Goal: Find specific page/section: Find specific page/section

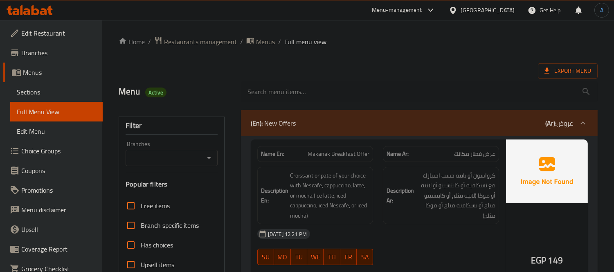
click at [501, 9] on div "[GEOGRAPHIC_DATA]" at bounding box center [488, 10] width 54 height 9
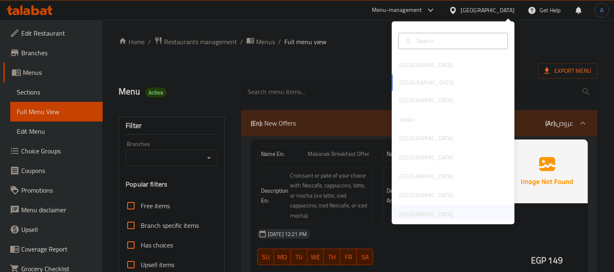
click at [412, 210] on div "[GEOGRAPHIC_DATA]" at bounding box center [426, 214] width 54 height 9
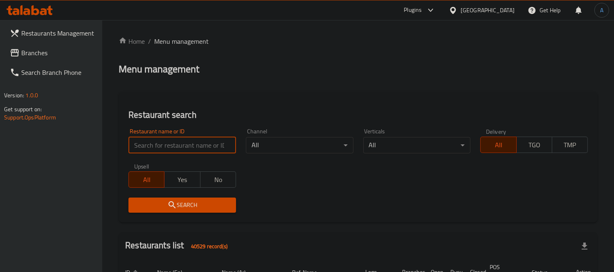
click at [197, 144] on input "search" at bounding box center [182, 145] width 108 height 16
paste input "FAITH PHARMACY"
type input "FAITH PHARMACY"
click button "Search" at bounding box center [182, 205] width 108 height 15
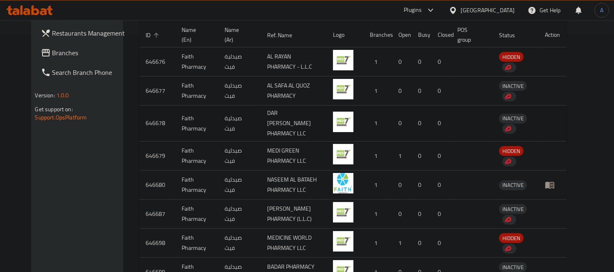
scroll to position [243, 0]
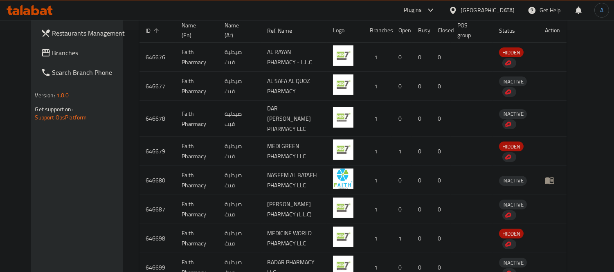
drag, startPoint x: 422, startPoint y: 116, endPoint x: 485, endPoint y: 128, distance: 64.2
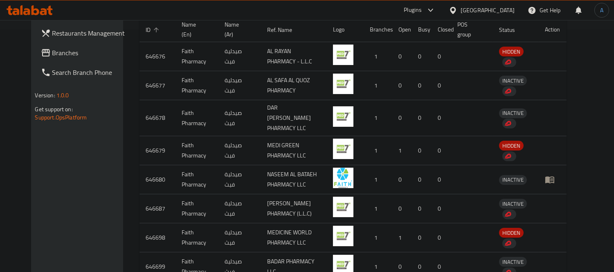
drag, startPoint x: 485, startPoint y: 128, endPoint x: 426, endPoint y: 127, distance: 58.9
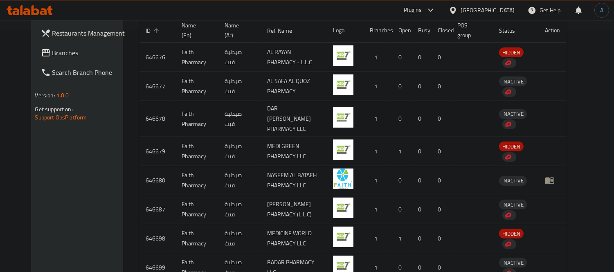
drag, startPoint x: 425, startPoint y: 127, endPoint x: 474, endPoint y: 120, distance: 49.5
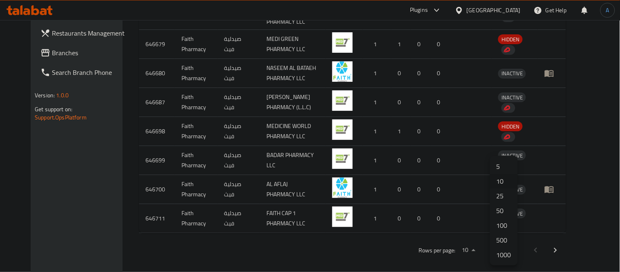
click at [436, 249] on div at bounding box center [310, 136] width 620 height 272
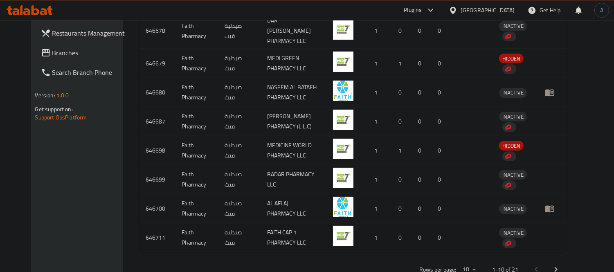
scroll to position [331, 0]
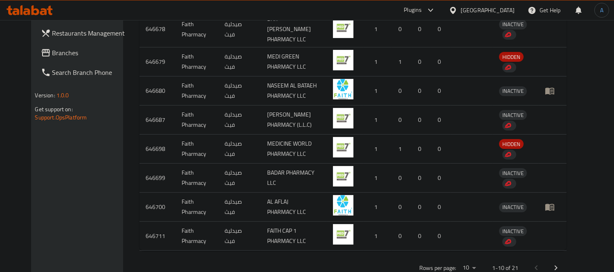
click at [566, 258] on button "Next page" at bounding box center [556, 268] width 20 height 20
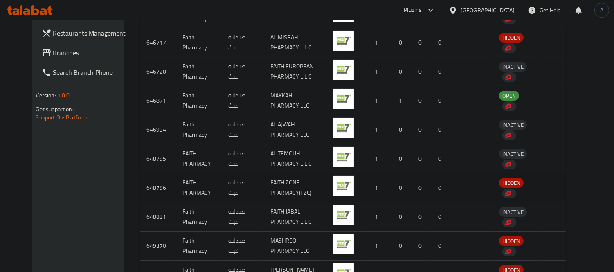
scroll to position [240, 0]
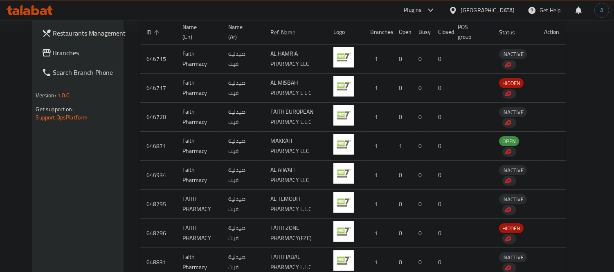
click at [140, 146] on td "646871" at bounding box center [158, 146] width 36 height 29
copy td "646871"
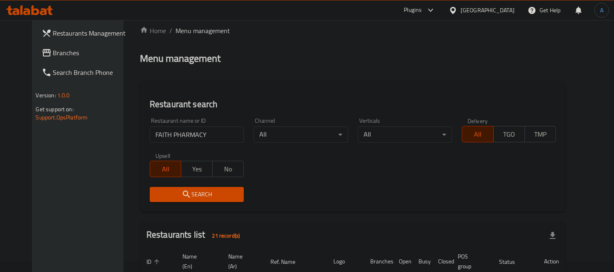
scroll to position [0, 0]
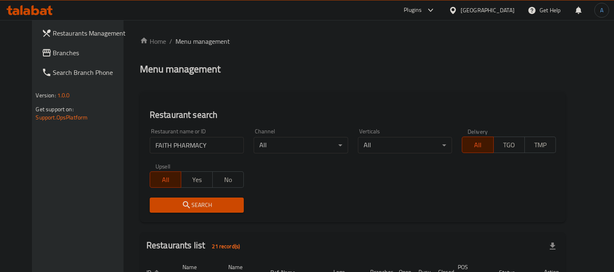
click at [485, 9] on div "[GEOGRAPHIC_DATA]" at bounding box center [488, 10] width 54 height 9
click at [427, 11] on icon at bounding box center [431, 10] width 10 height 10
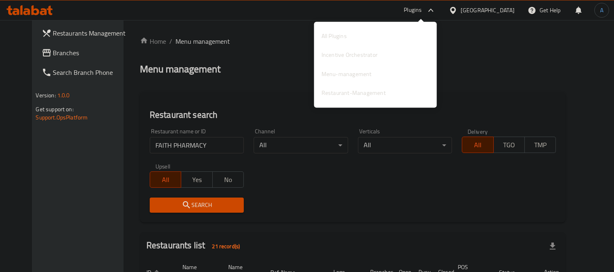
click at [88, 37] on span "Restaurants Management" at bounding box center [90, 33] width 75 height 10
